Goal: Find specific fact: Find specific fact

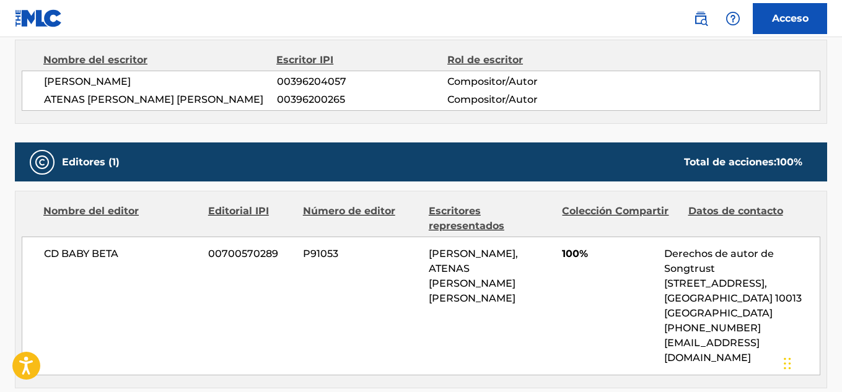
scroll to position [468, 0]
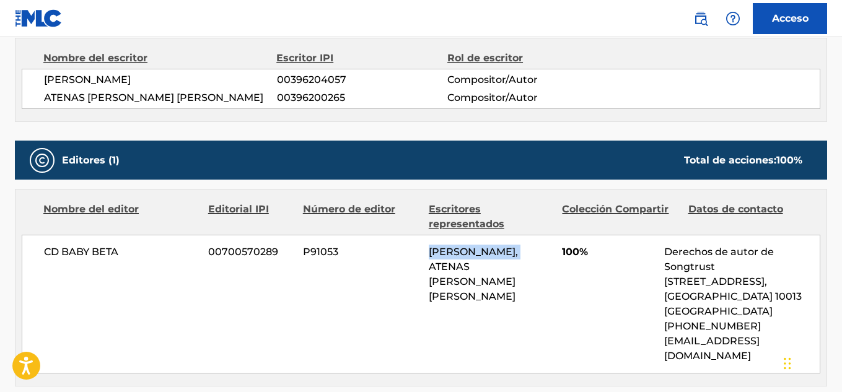
drag, startPoint x: 428, startPoint y: 249, endPoint x: 539, endPoint y: 253, distance: 111.0
click at [539, 253] on div "[PERSON_NAME], ATENAS [PERSON_NAME] [PERSON_NAME]" at bounding box center [491, 274] width 124 height 59
copy font "[PERSON_NAME],"
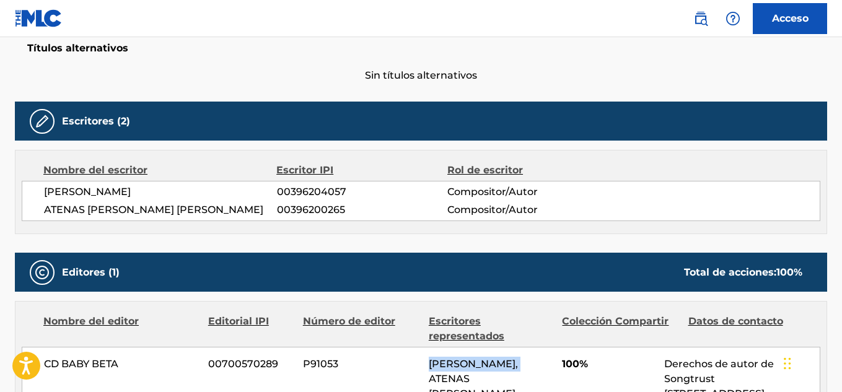
scroll to position [355, 0]
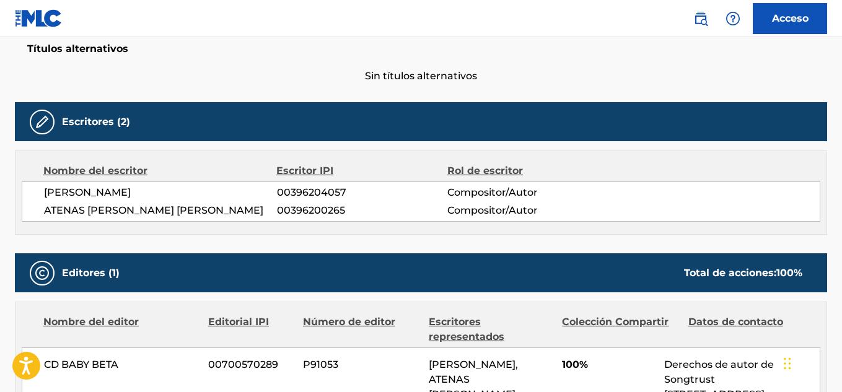
click at [177, 206] on span "ATENAS [PERSON_NAME] [PERSON_NAME]" at bounding box center [160, 210] width 233 height 15
drag, startPoint x: 128, startPoint y: 191, endPoint x: 40, endPoint y: 186, distance: 88.1
click at [40, 186] on div "[PERSON_NAME] 00396204057 Compositor/Autor ATENAS [PERSON_NAME] [PERSON_NAME] 0…" at bounding box center [421, 202] width 799 height 40
drag, startPoint x: 41, startPoint y: 188, endPoint x: 134, endPoint y: 196, distance: 93.9
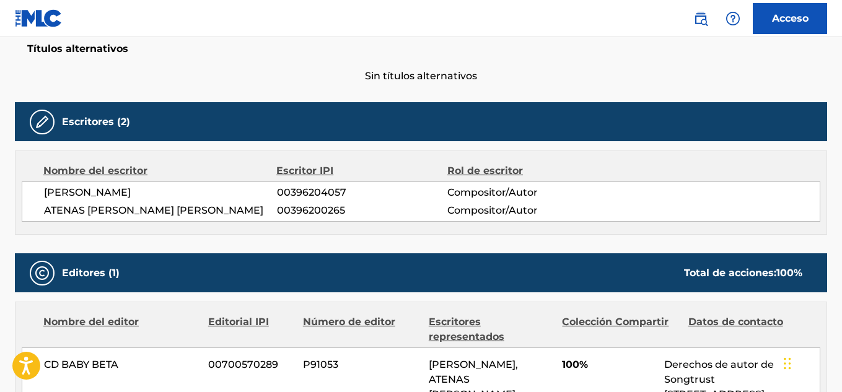
click at [134, 196] on div "[PERSON_NAME] 00396204057 Compositor/Autor ATENAS [PERSON_NAME] [PERSON_NAME] 0…" at bounding box center [421, 202] width 799 height 40
copy font "[PERSON_NAME]"
drag, startPoint x: 162, startPoint y: 211, endPoint x: 43, endPoint y: 206, distance: 119.7
click at [43, 206] on div "[PERSON_NAME] 00396204057 Compositor/Autor ATENAS [PERSON_NAME] [PERSON_NAME] 0…" at bounding box center [421, 202] width 799 height 40
copy font "ATENAS [PERSON_NAME] [PERSON_NAME]"
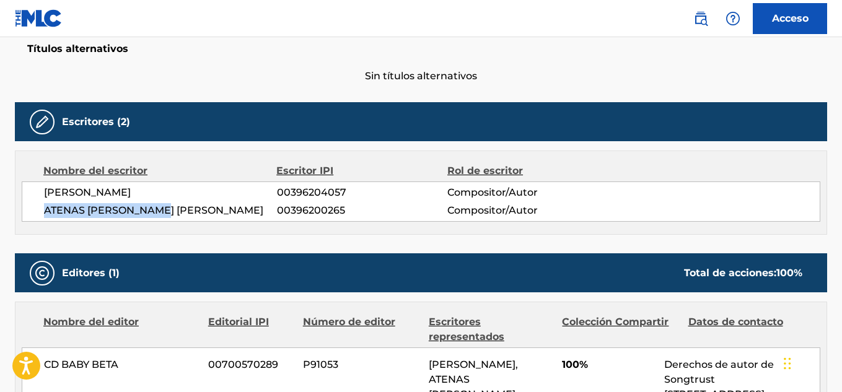
drag, startPoint x: 131, startPoint y: 194, endPoint x: 45, endPoint y: 198, distance: 85.6
click at [45, 198] on font "[PERSON_NAME]" at bounding box center [87, 192] width 87 height 12
copy font "[PERSON_NAME]"
